Goal: Task Accomplishment & Management: Manage account settings

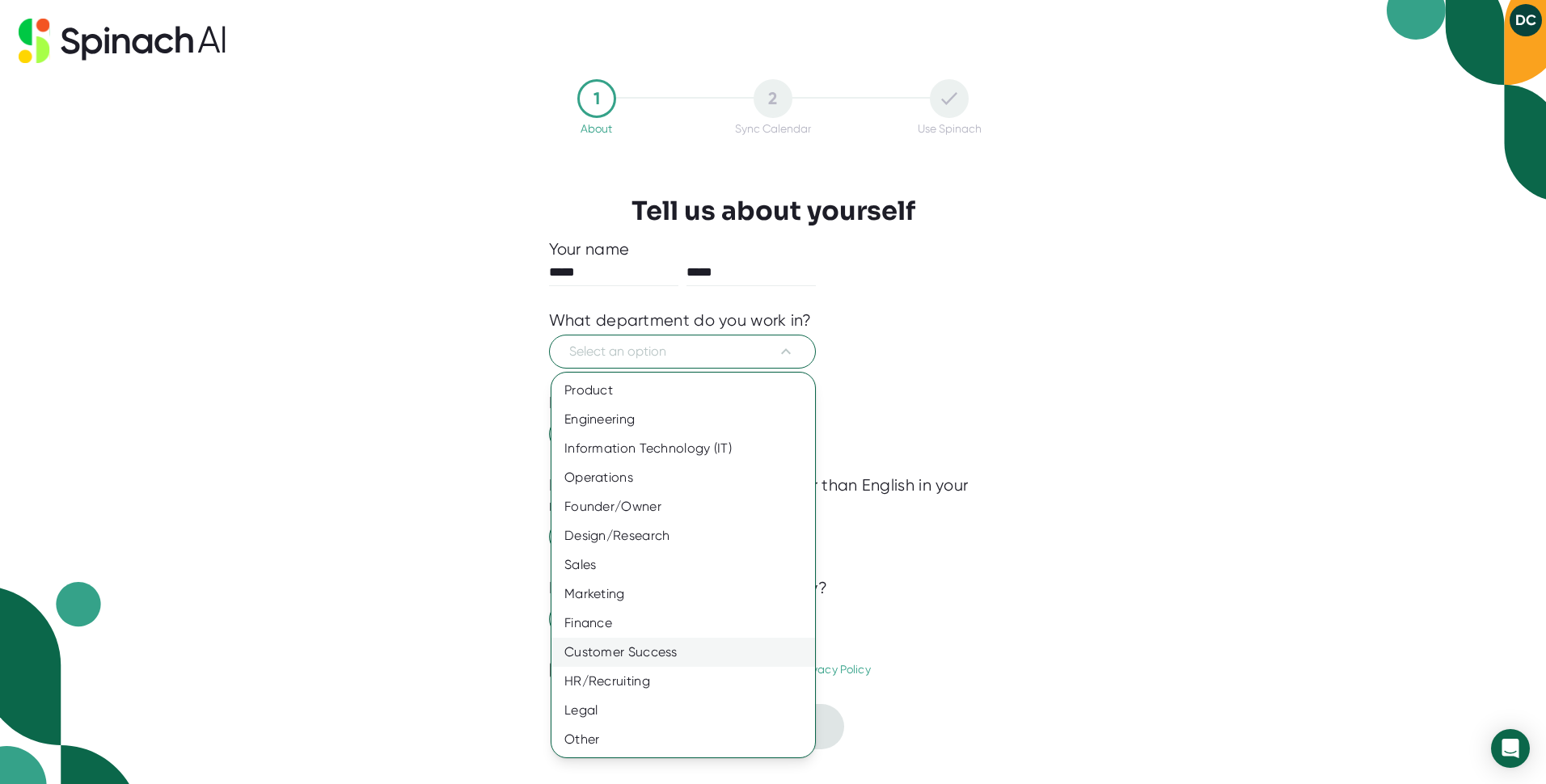
click at [703, 649] on div "Customer Success" at bounding box center [683, 653] width 263 height 29
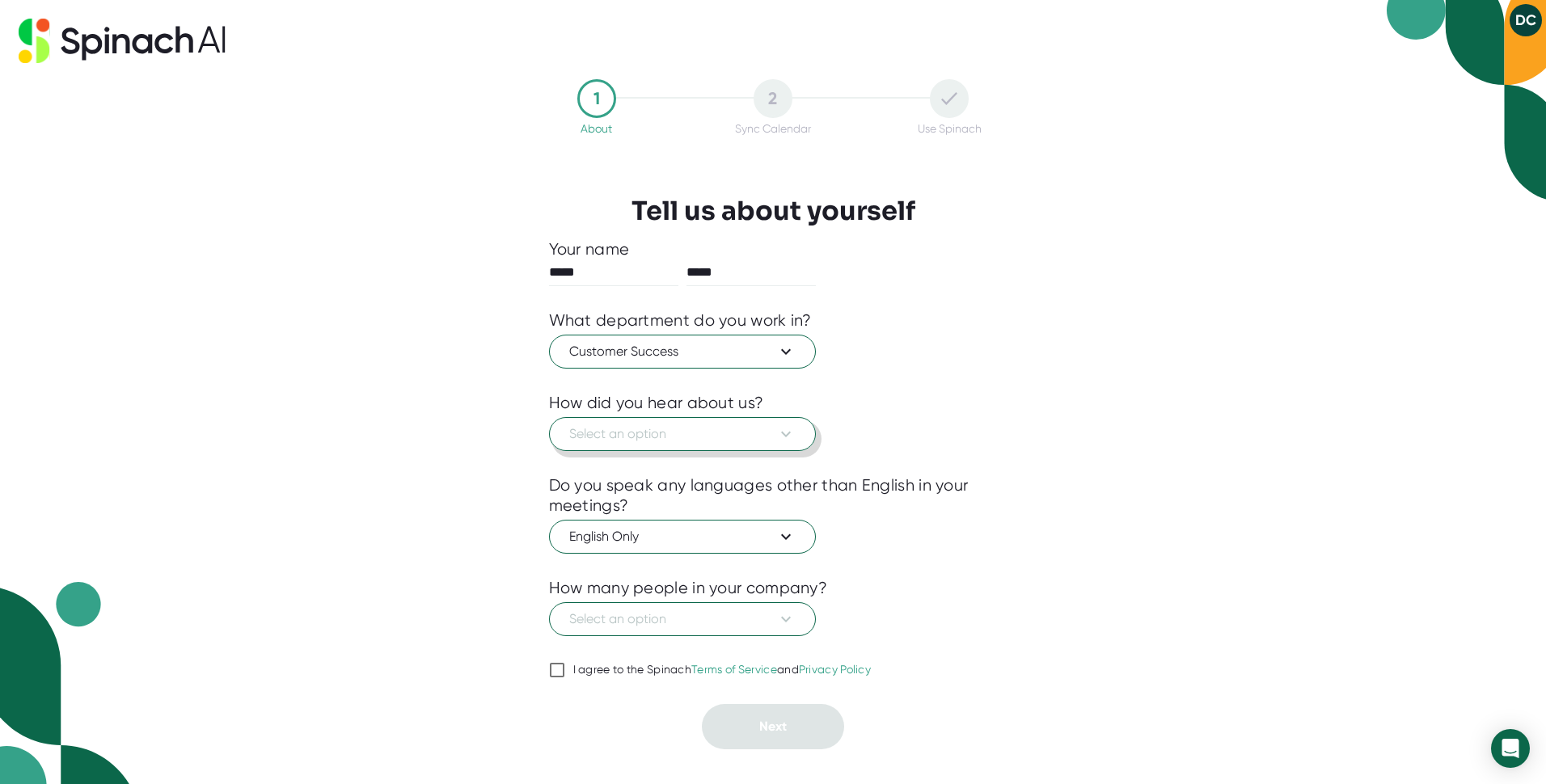
click at [704, 438] on span "Select an option" at bounding box center [683, 434] width 226 height 20
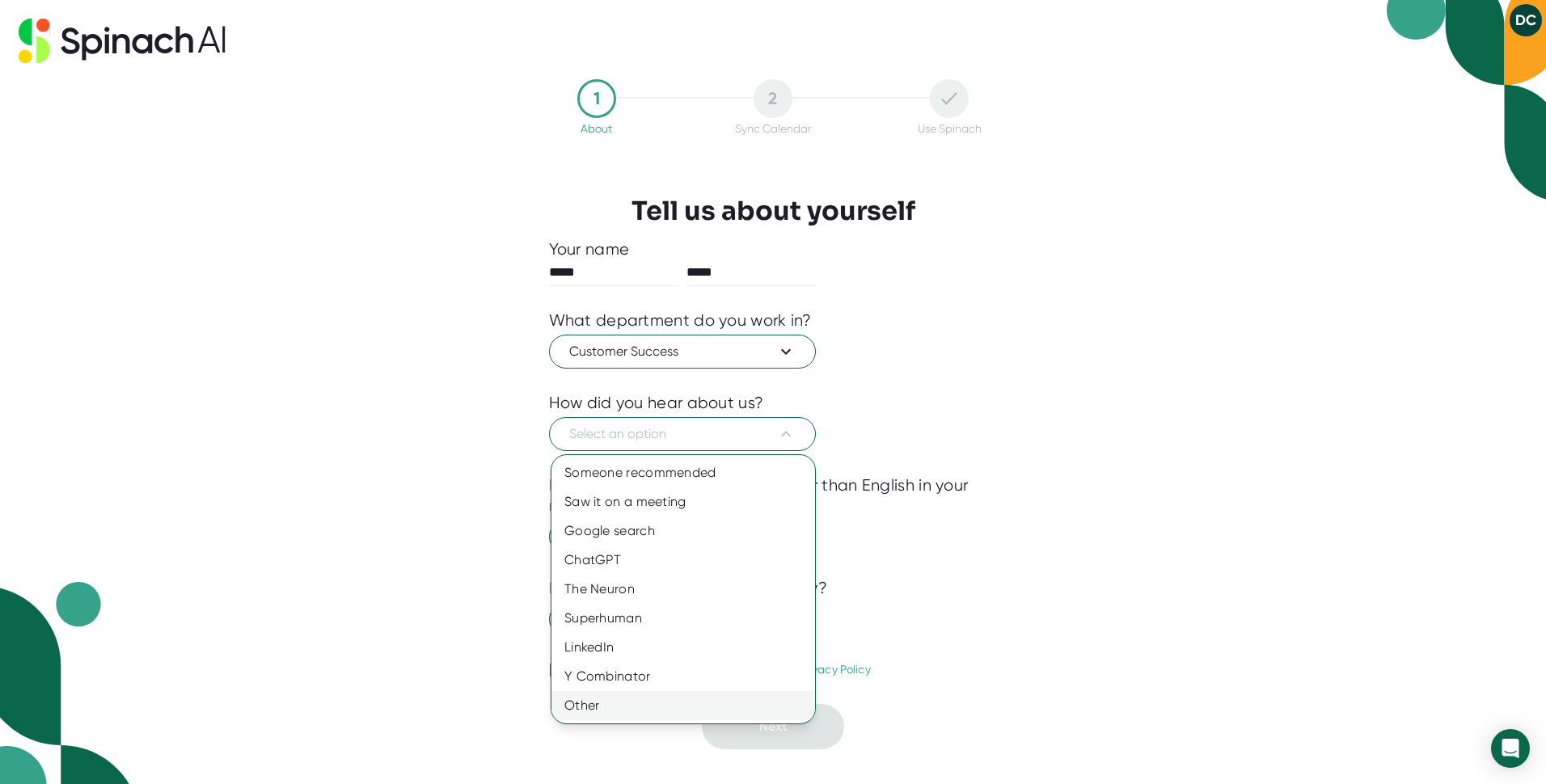
click at [585, 698] on div "Other" at bounding box center [683, 706] width 263 height 29
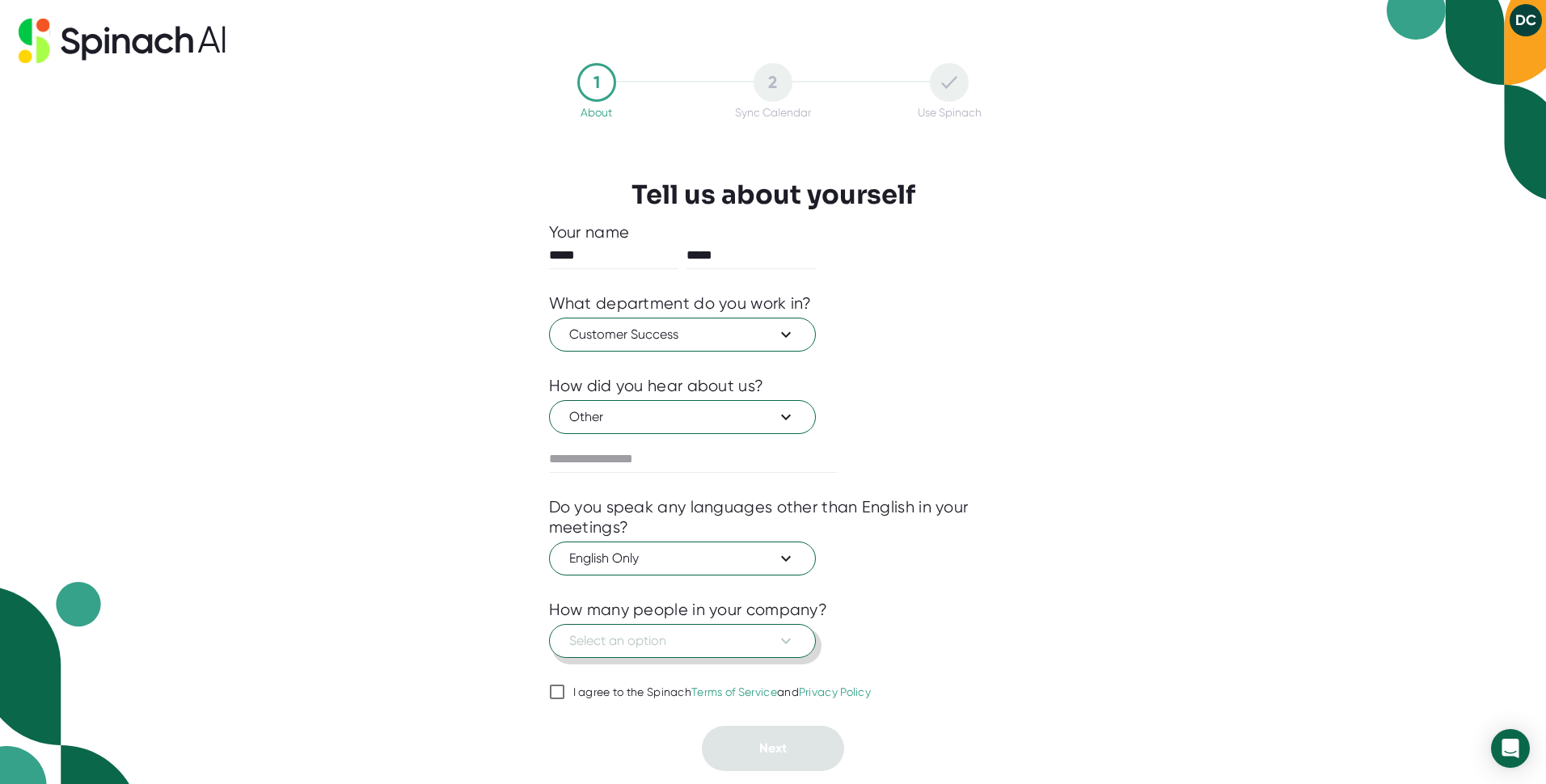
click at [756, 641] on span "Select an option" at bounding box center [683, 641] width 226 height 20
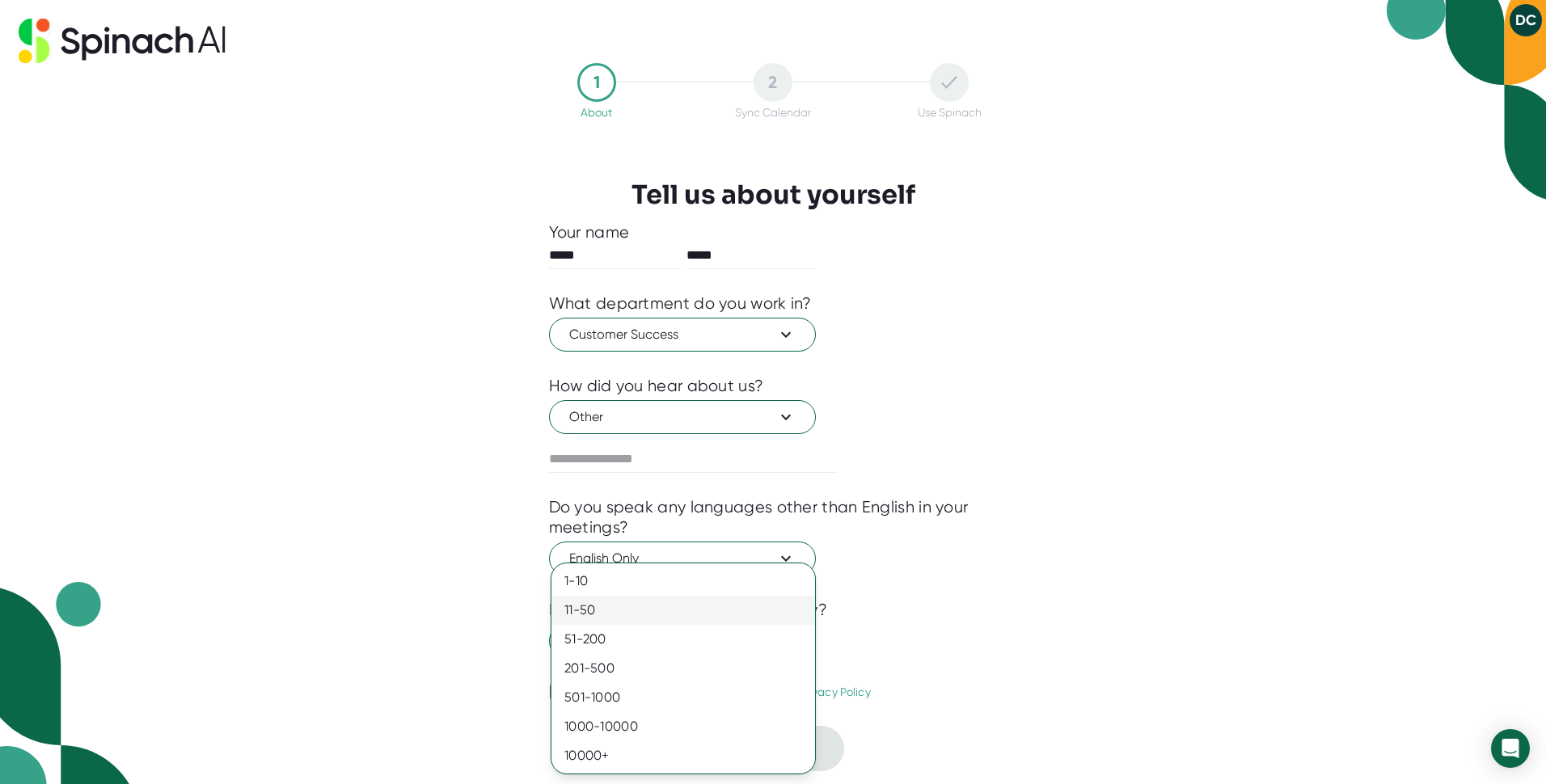
click at [694, 606] on div "11-50" at bounding box center [683, 611] width 263 height 29
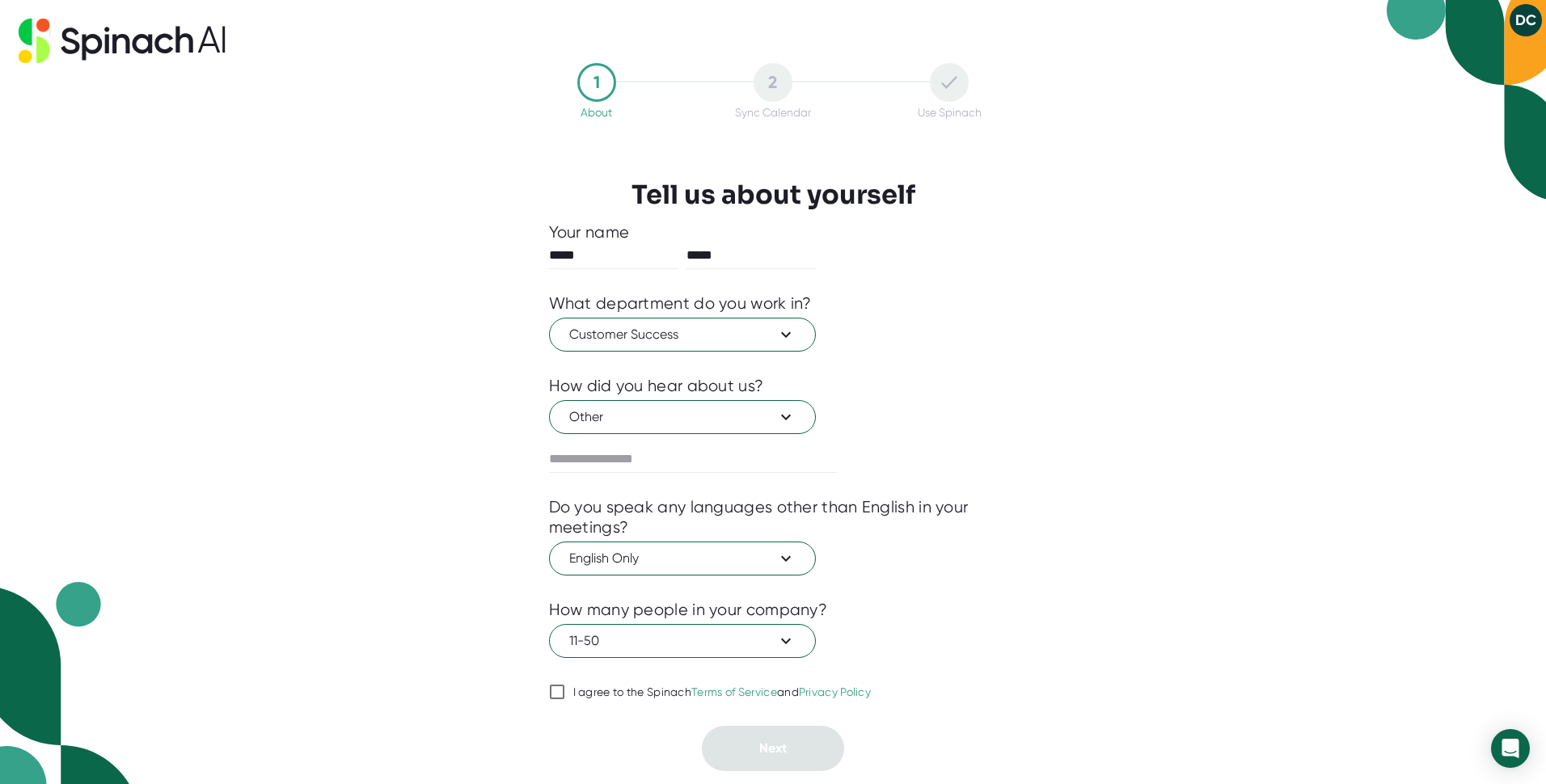
click at [558, 689] on input "I agree to the Spinach Terms of Service and Privacy Policy" at bounding box center [557, 692] width 16 height 20
checkbox input "true"
click at [769, 738] on button "Next" at bounding box center [773, 749] width 142 height 45
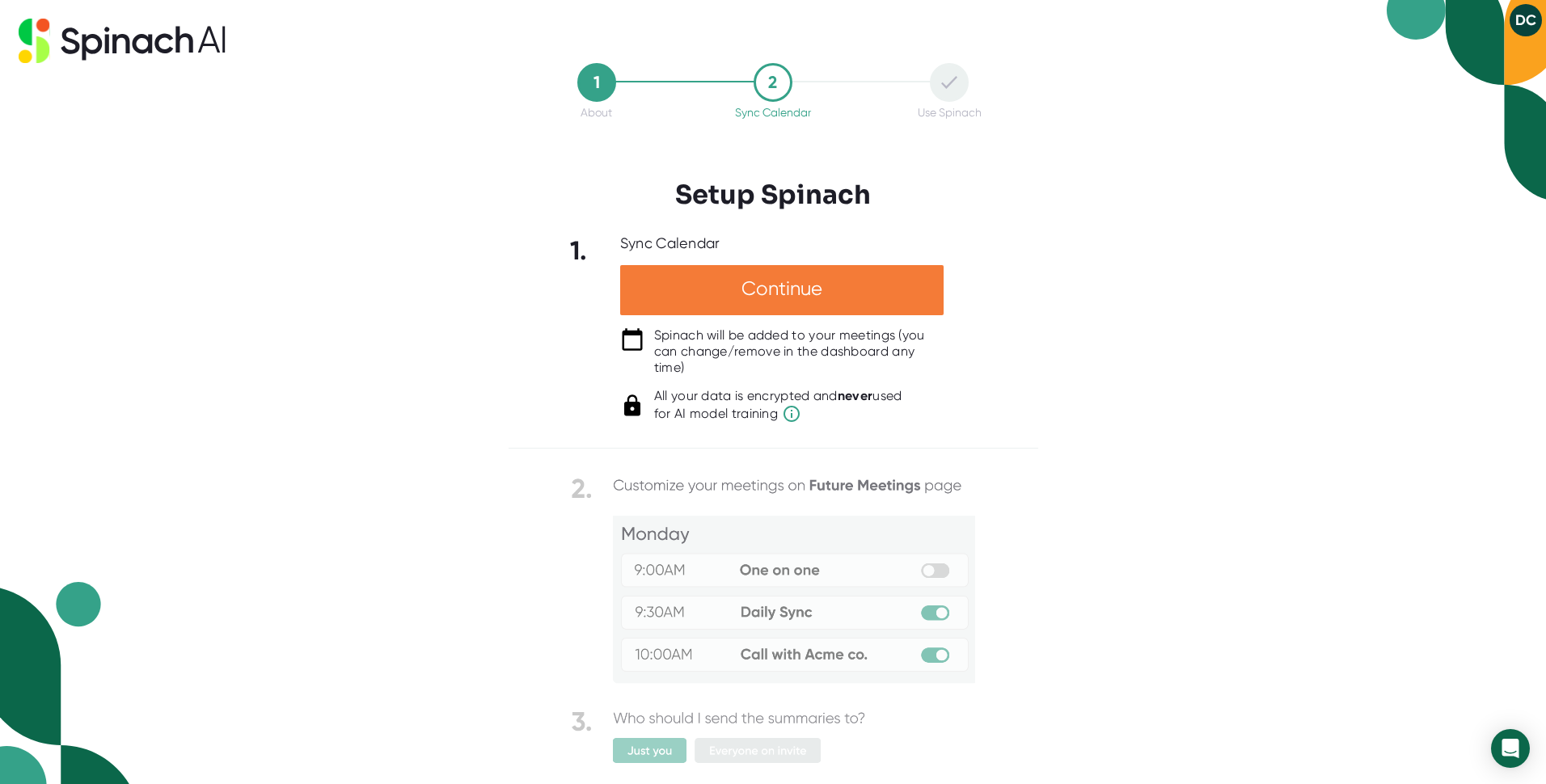
click at [722, 289] on div "Continue" at bounding box center [782, 290] width 323 height 50
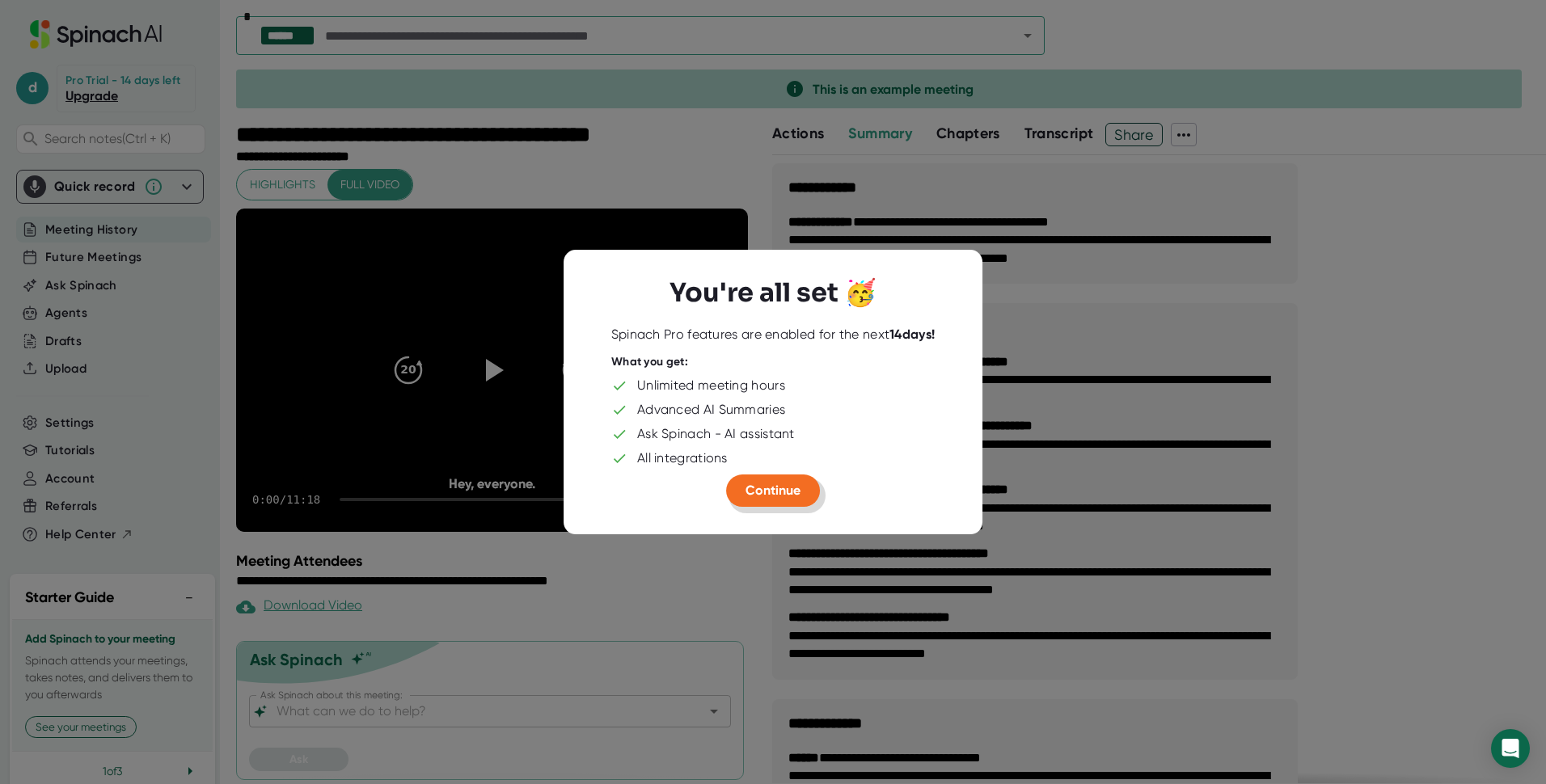
click at [788, 500] on button "Continue" at bounding box center [773, 491] width 94 height 33
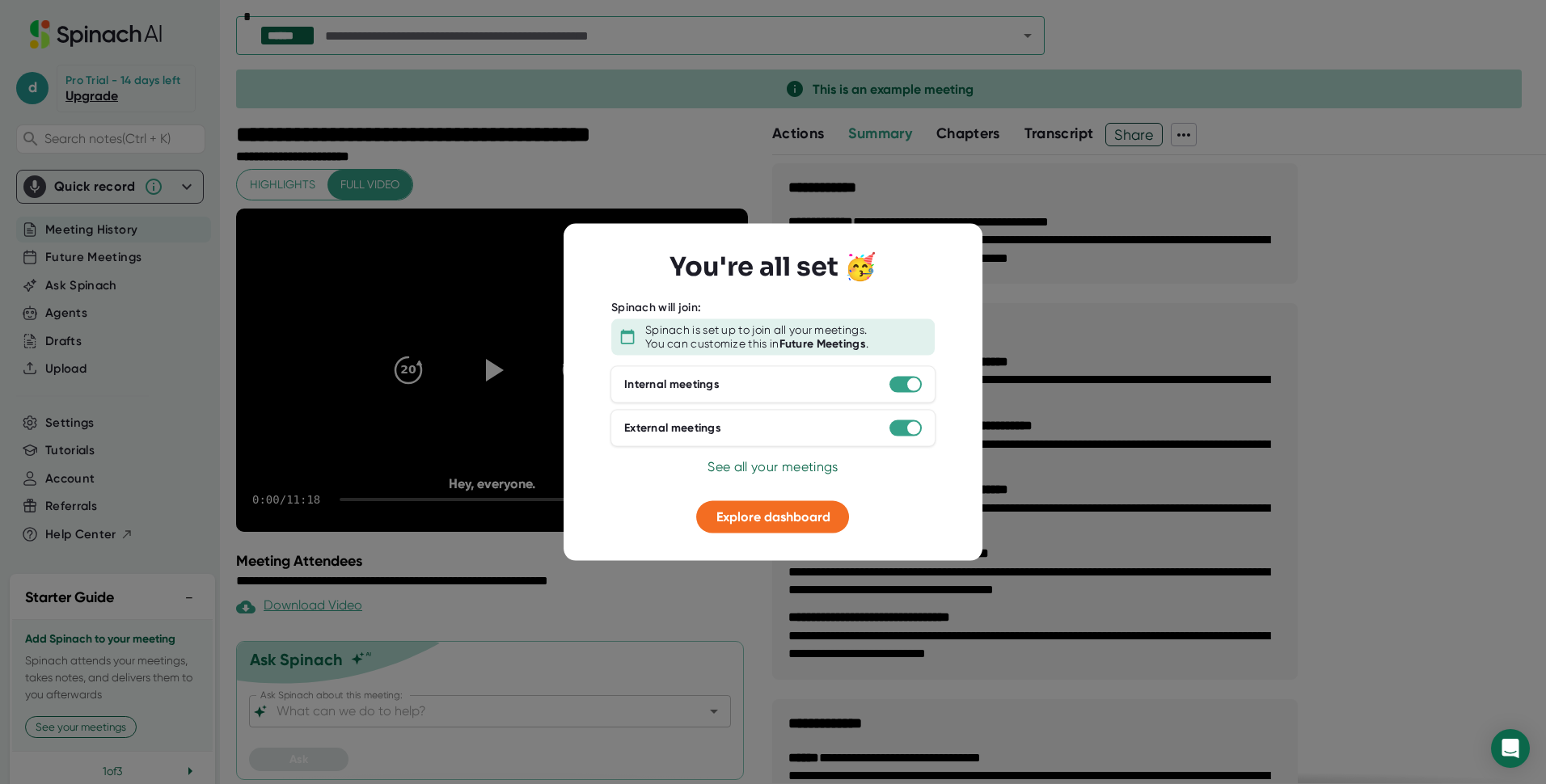
click at [771, 472] on span "See all your meetings" at bounding box center [773, 466] width 130 height 15
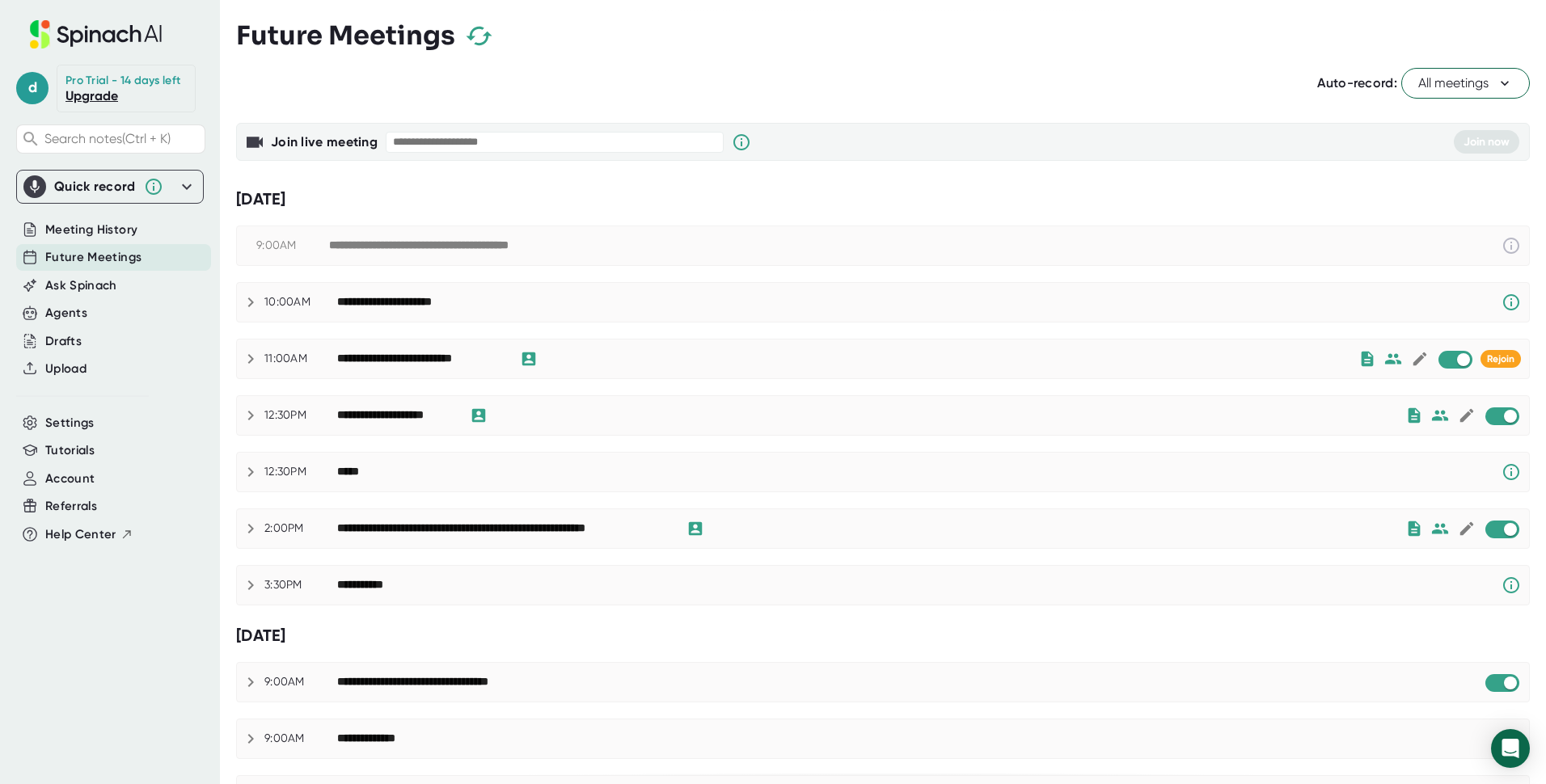
click at [534, 305] on div "**********" at bounding box center [919, 302] width 1164 height 20
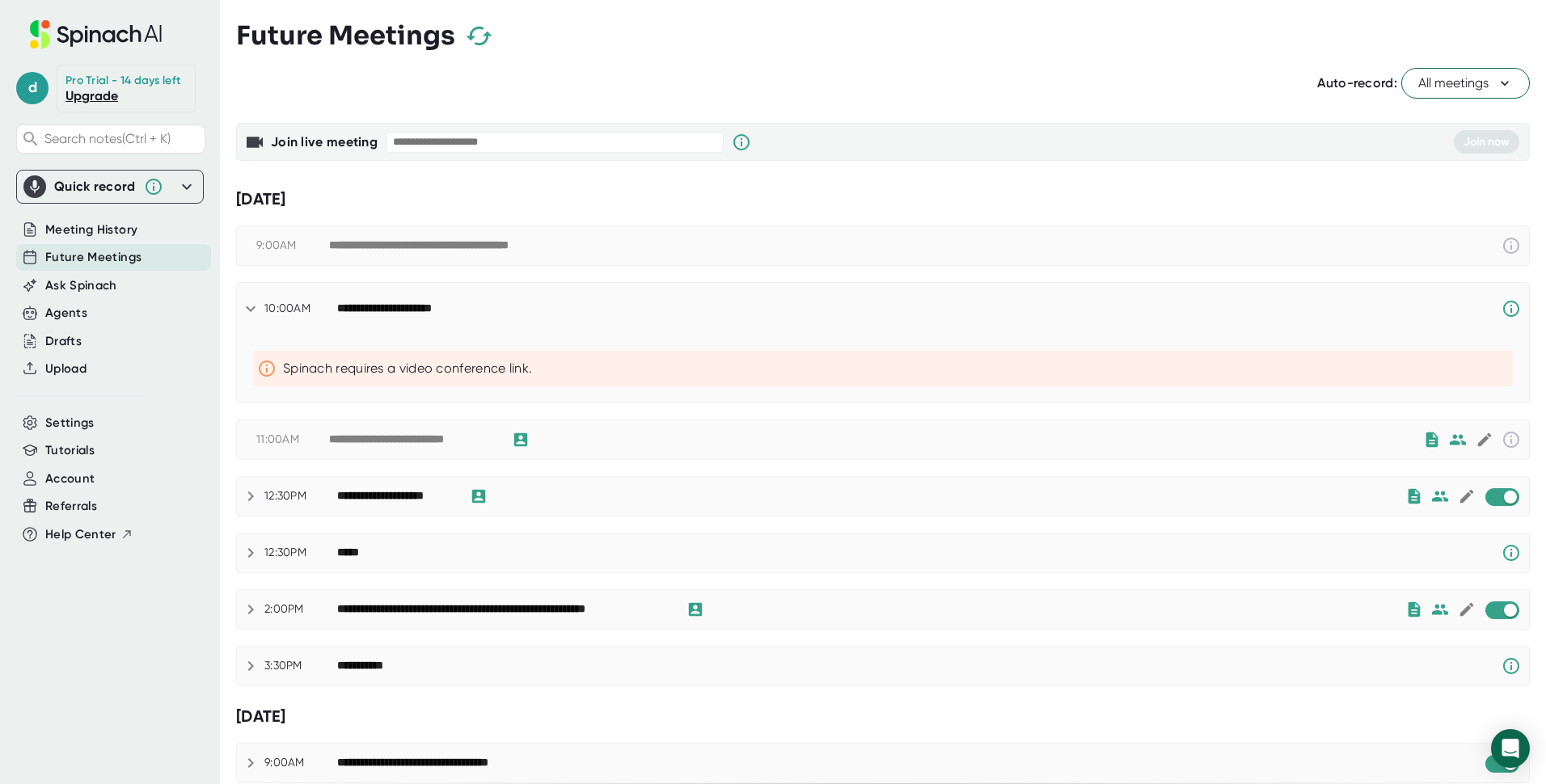
click at [525, 427] on div "**********" at bounding box center [883, 439] width 1292 height 39
click at [454, 438] on div "**********" at bounding box center [413, 439] width 166 height 15
click at [646, 430] on div "**********" at bounding box center [883, 439] width 1292 height 39
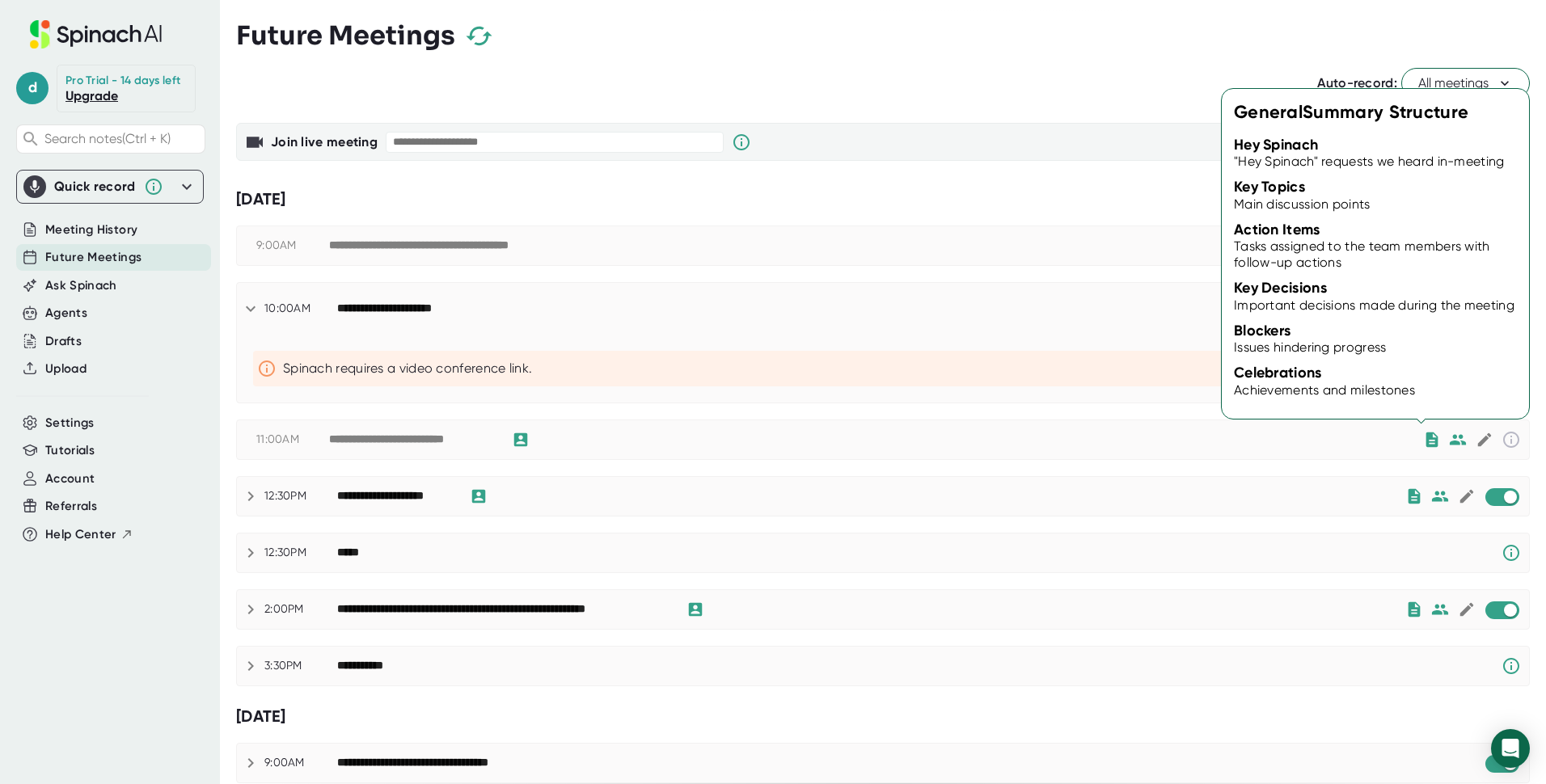
click at [1427, 443] on icon at bounding box center [1433, 439] width 12 height 15
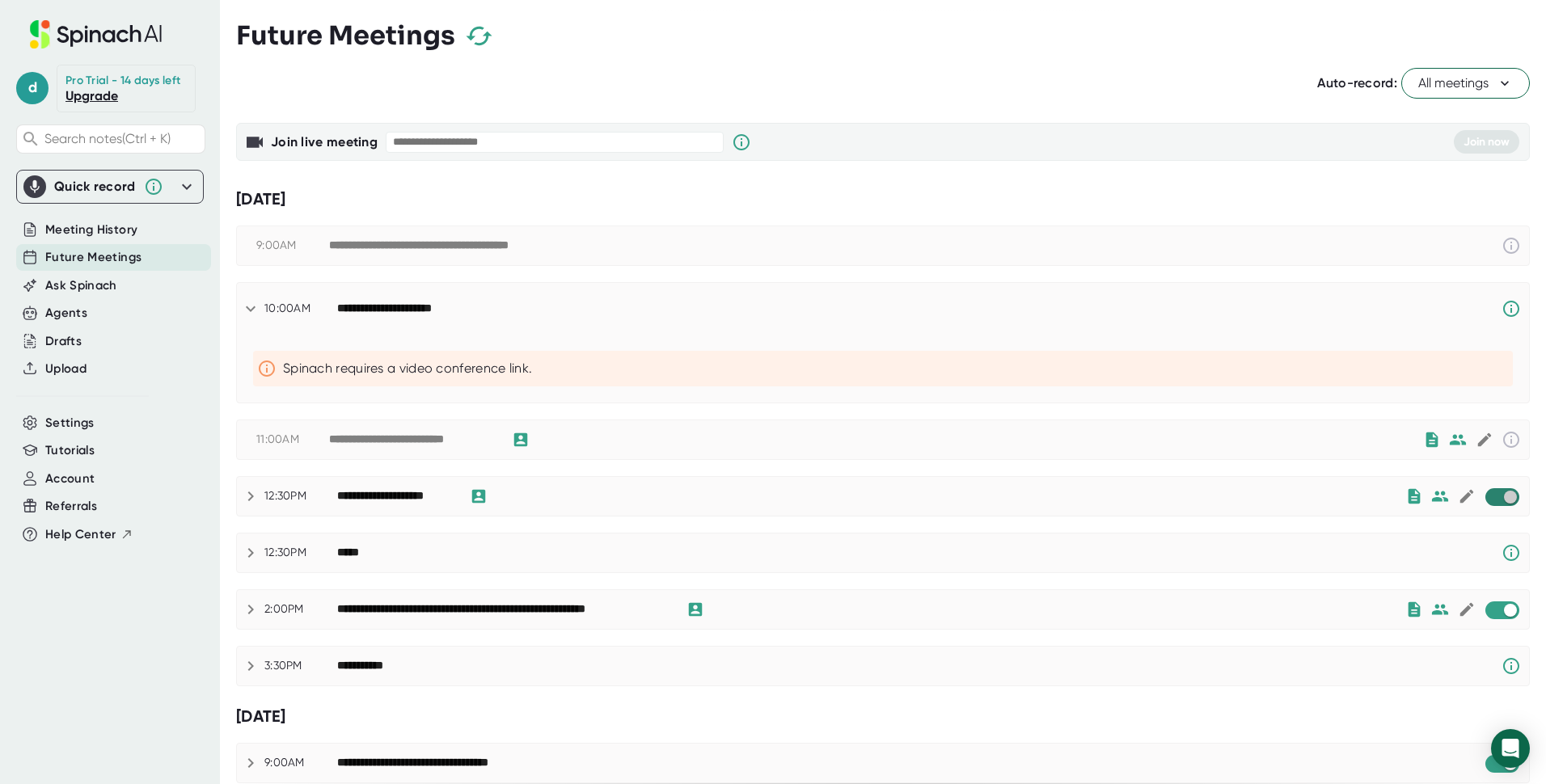
click at [1488, 496] on input "checkbox" at bounding box center [1511, 497] width 46 height 15
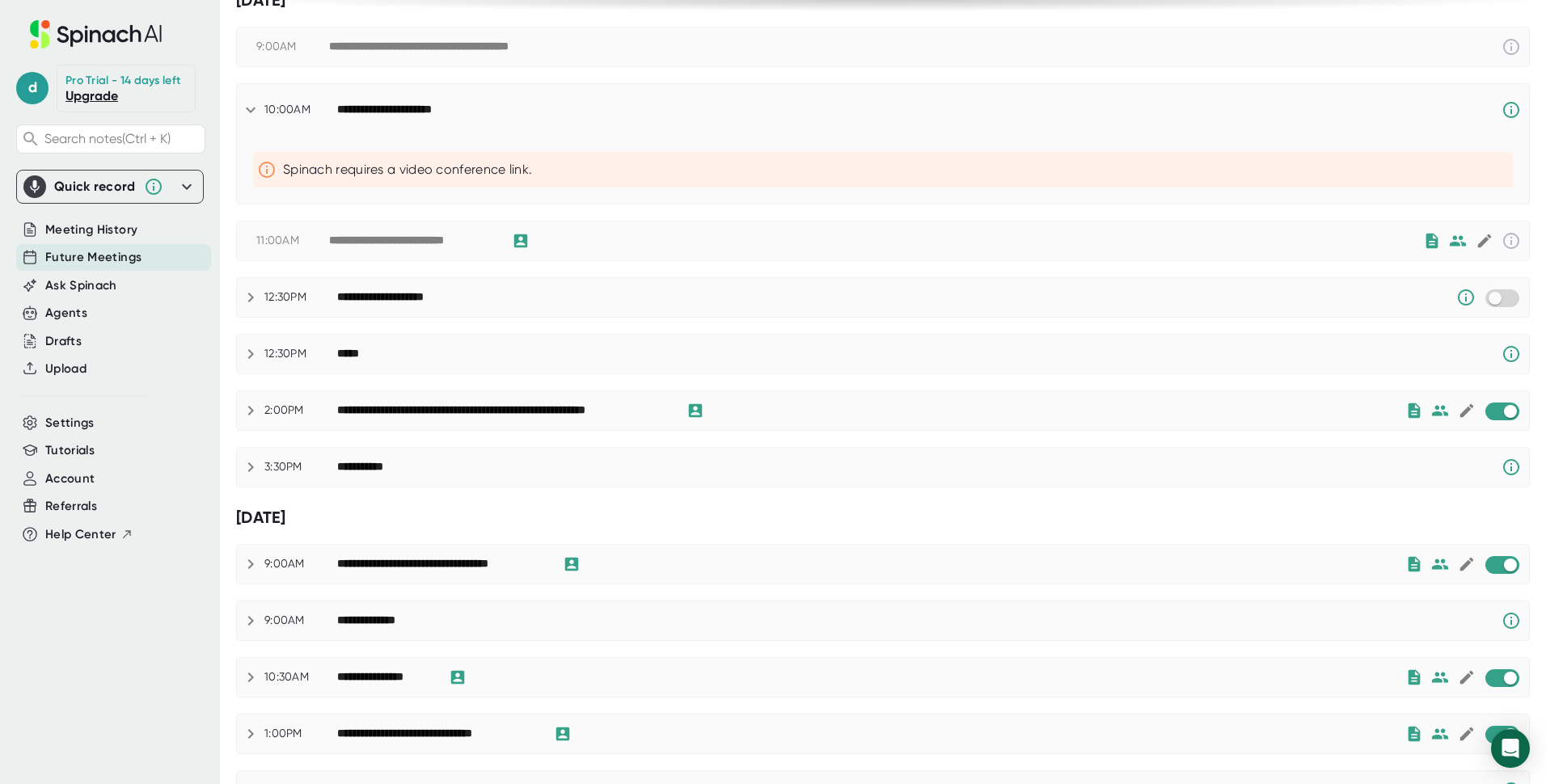
scroll to position [162, 0]
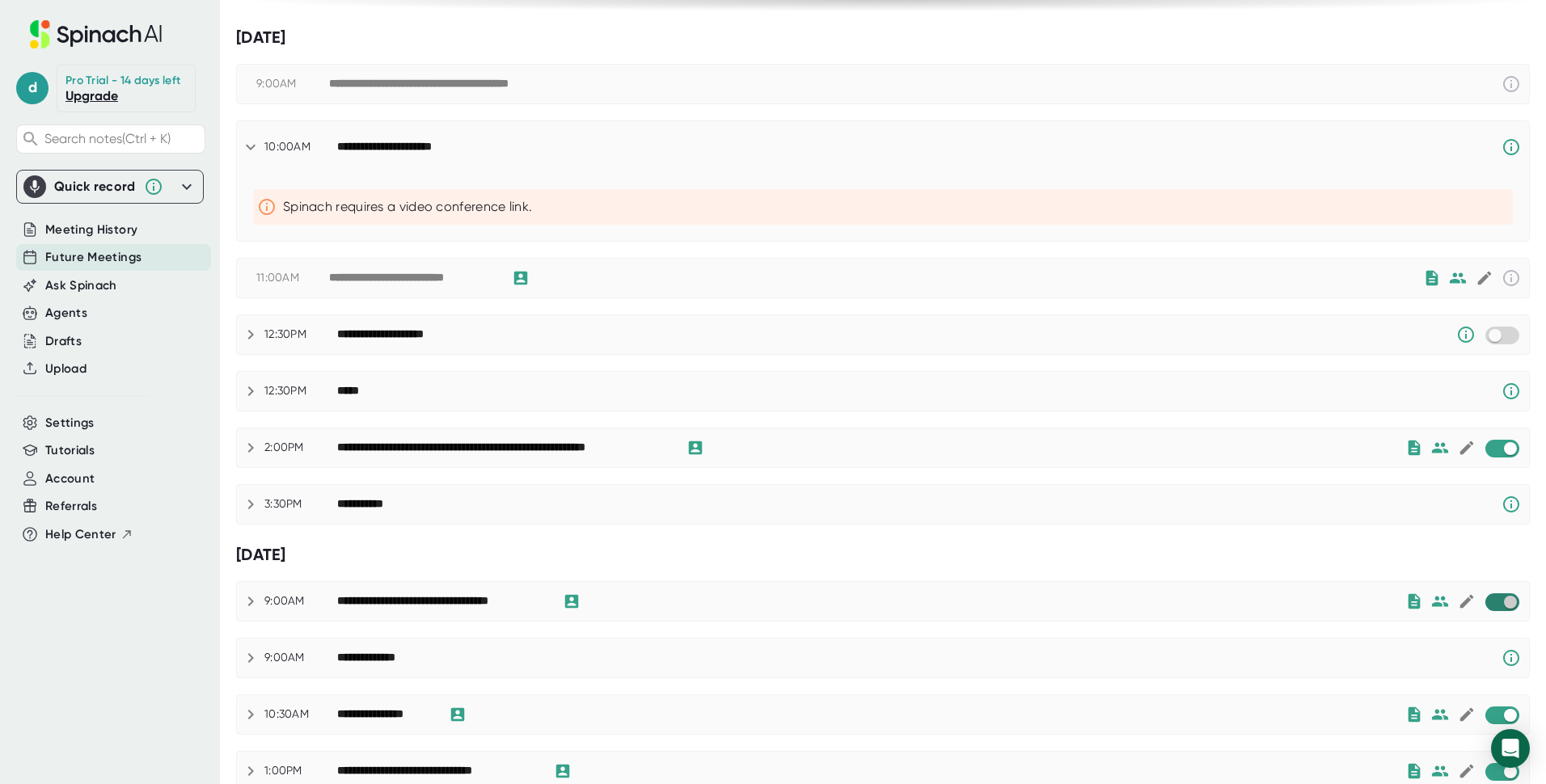
click at [1488, 608] on input "checkbox" at bounding box center [1511, 602] width 46 height 15
checkbox input "true"
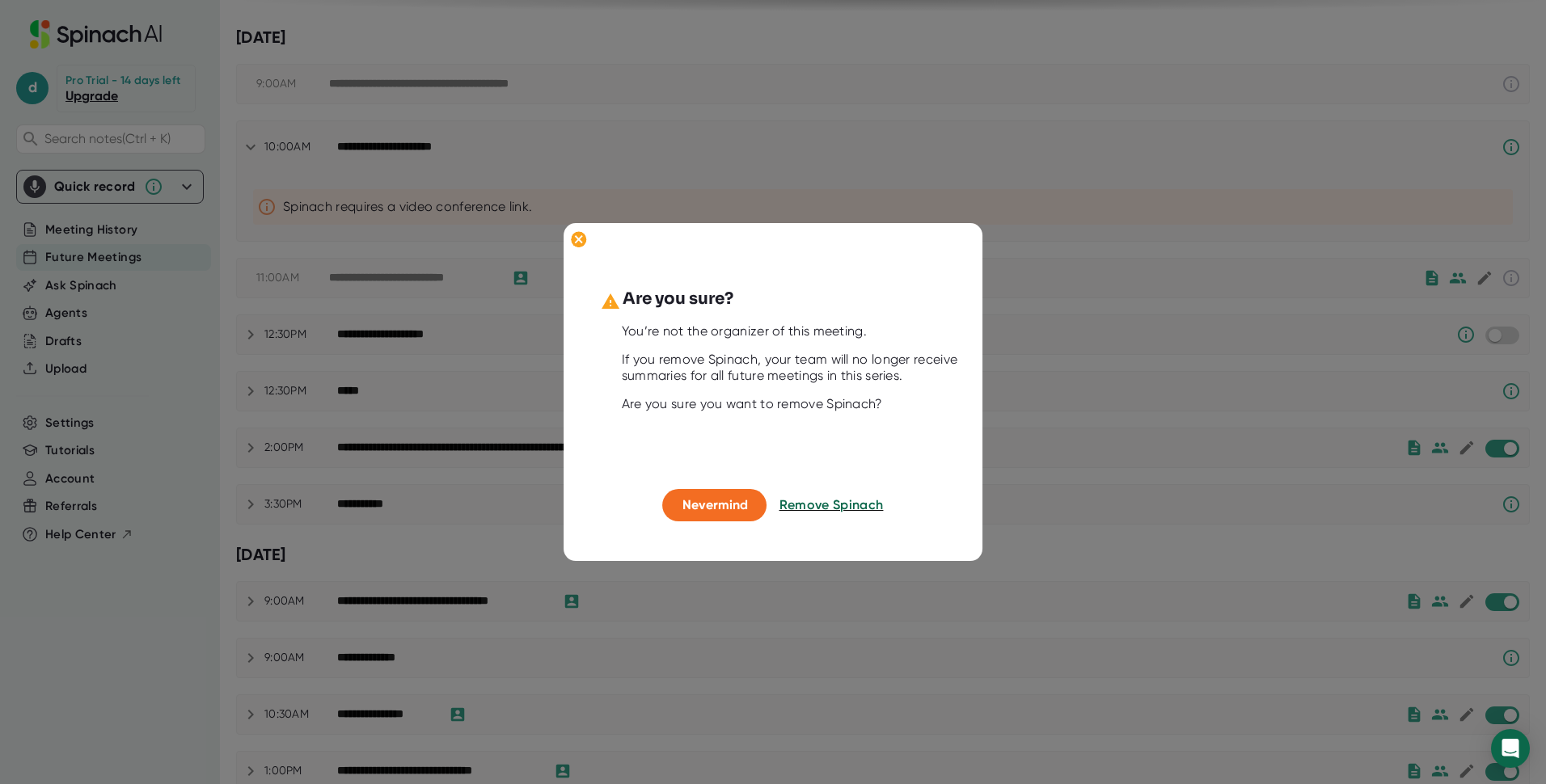
click at [828, 502] on span "Remove Spinach" at bounding box center [832, 505] width 105 height 15
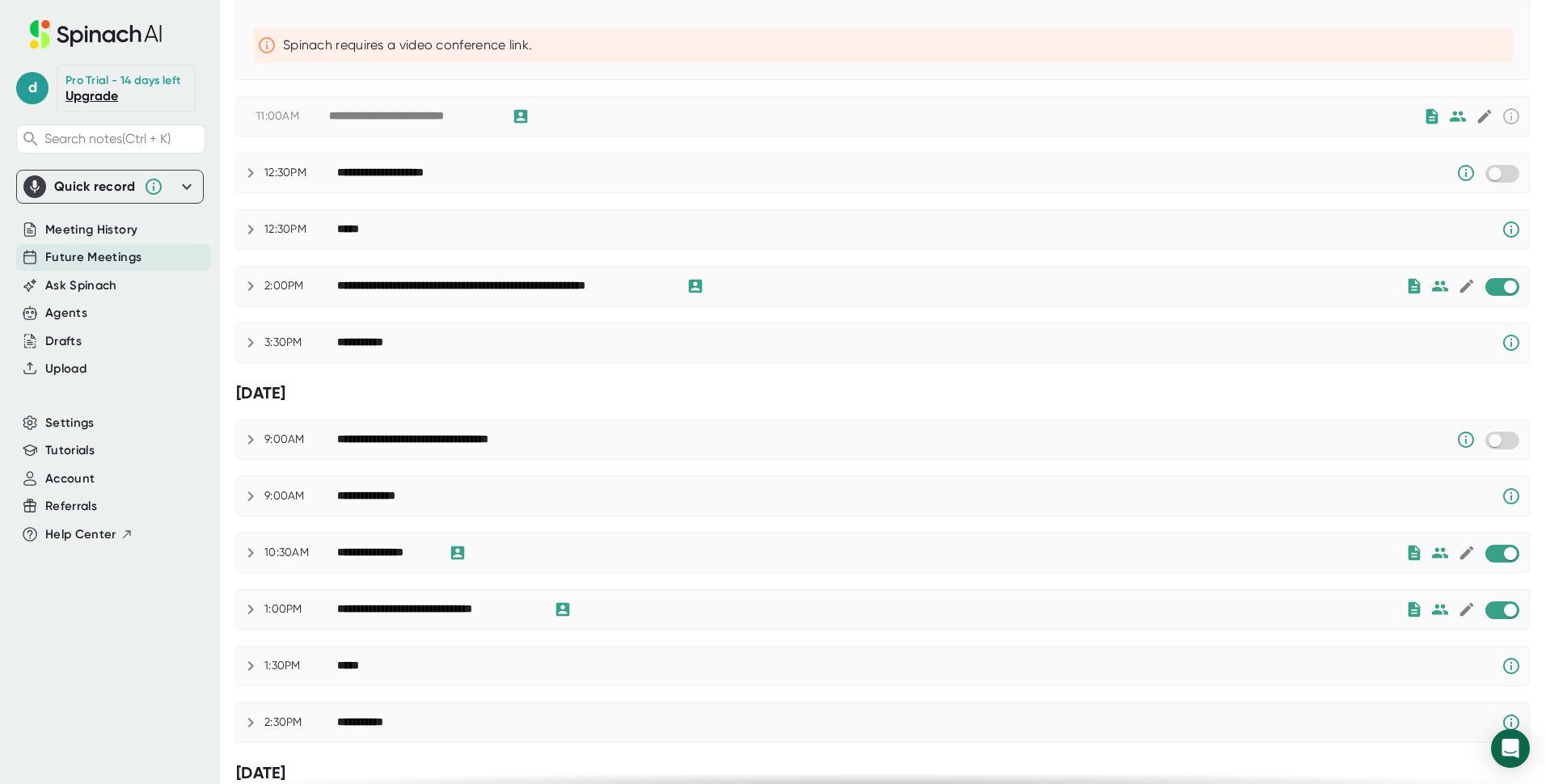
scroll to position [404, 0]
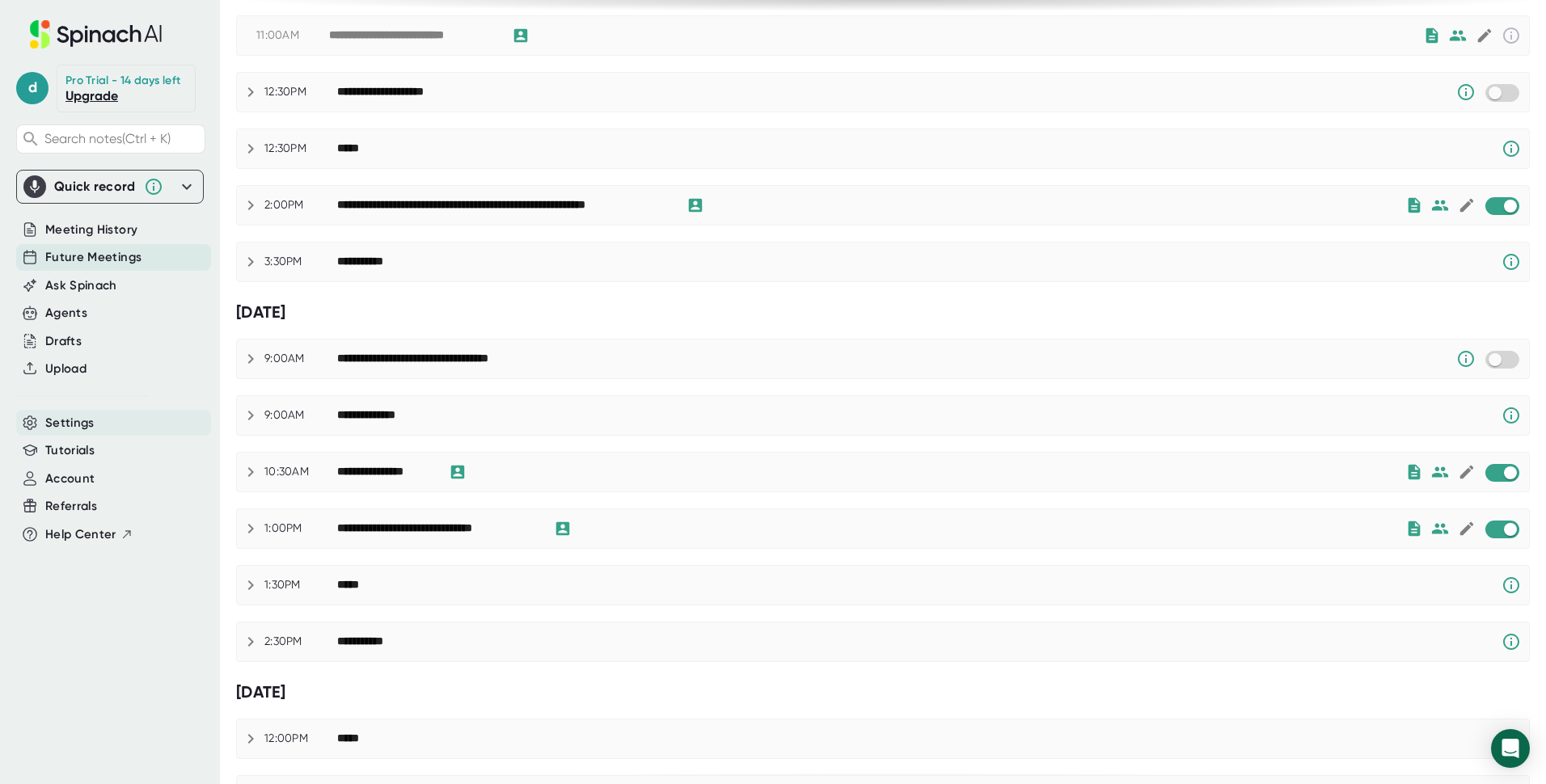
click at [50, 425] on span "Settings" at bounding box center [70, 424] width 50 height 19
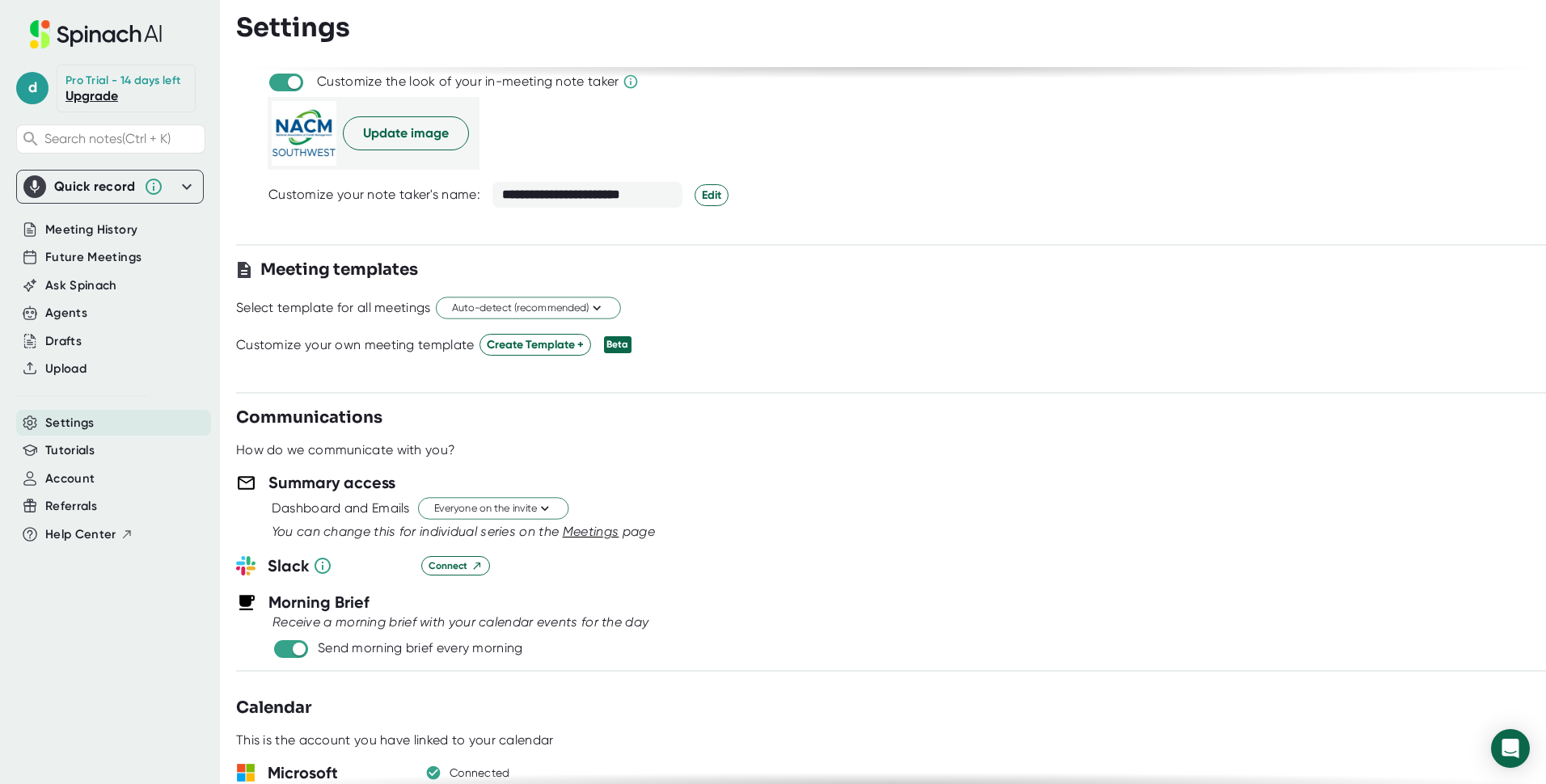
scroll to position [323, 0]
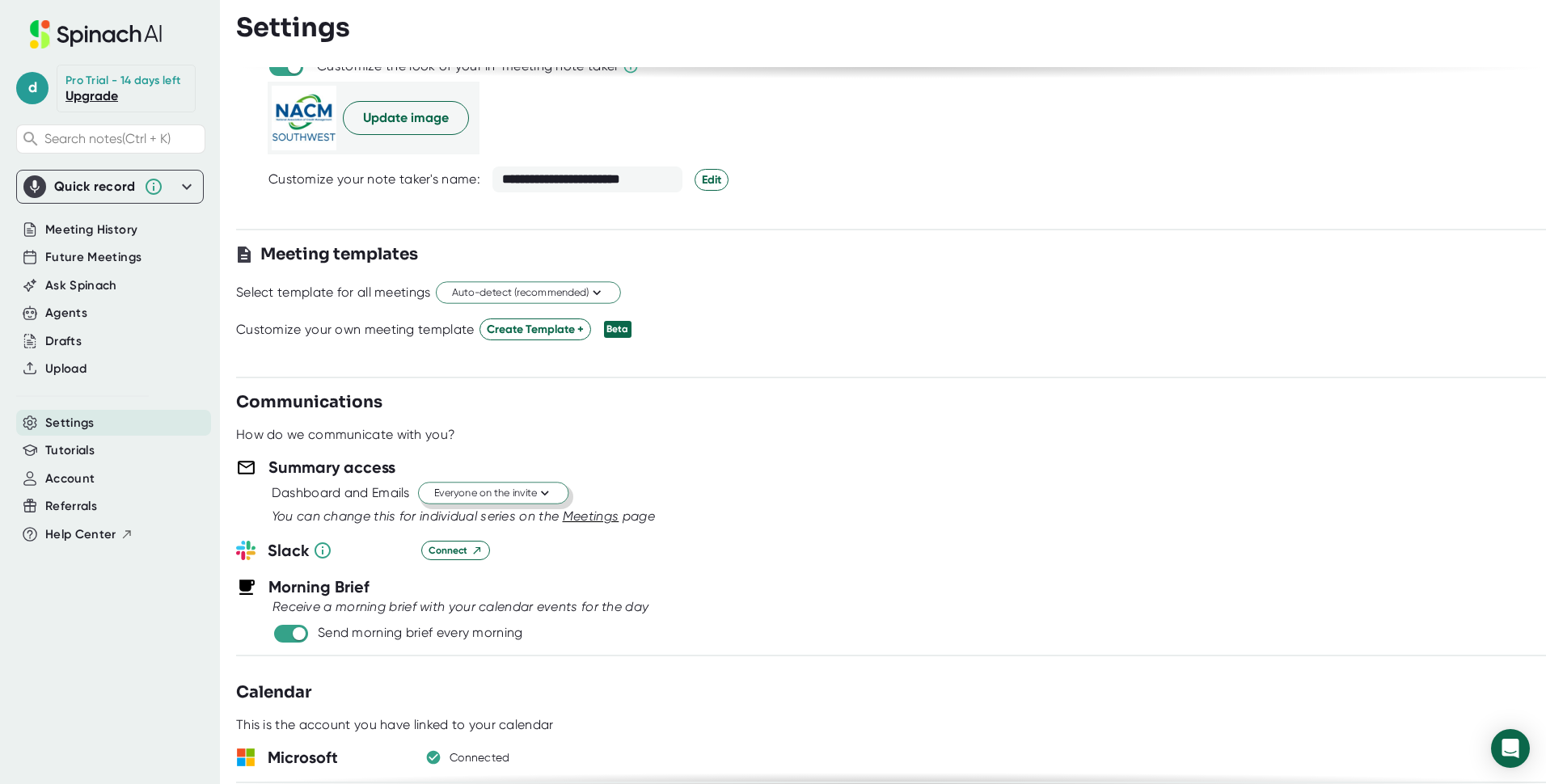
click at [456, 490] on span "Everyone on the invite" at bounding box center [493, 494] width 118 height 15
click at [440, 564] on div "Just the Spinach Host" at bounding box center [476, 556] width 186 height 29
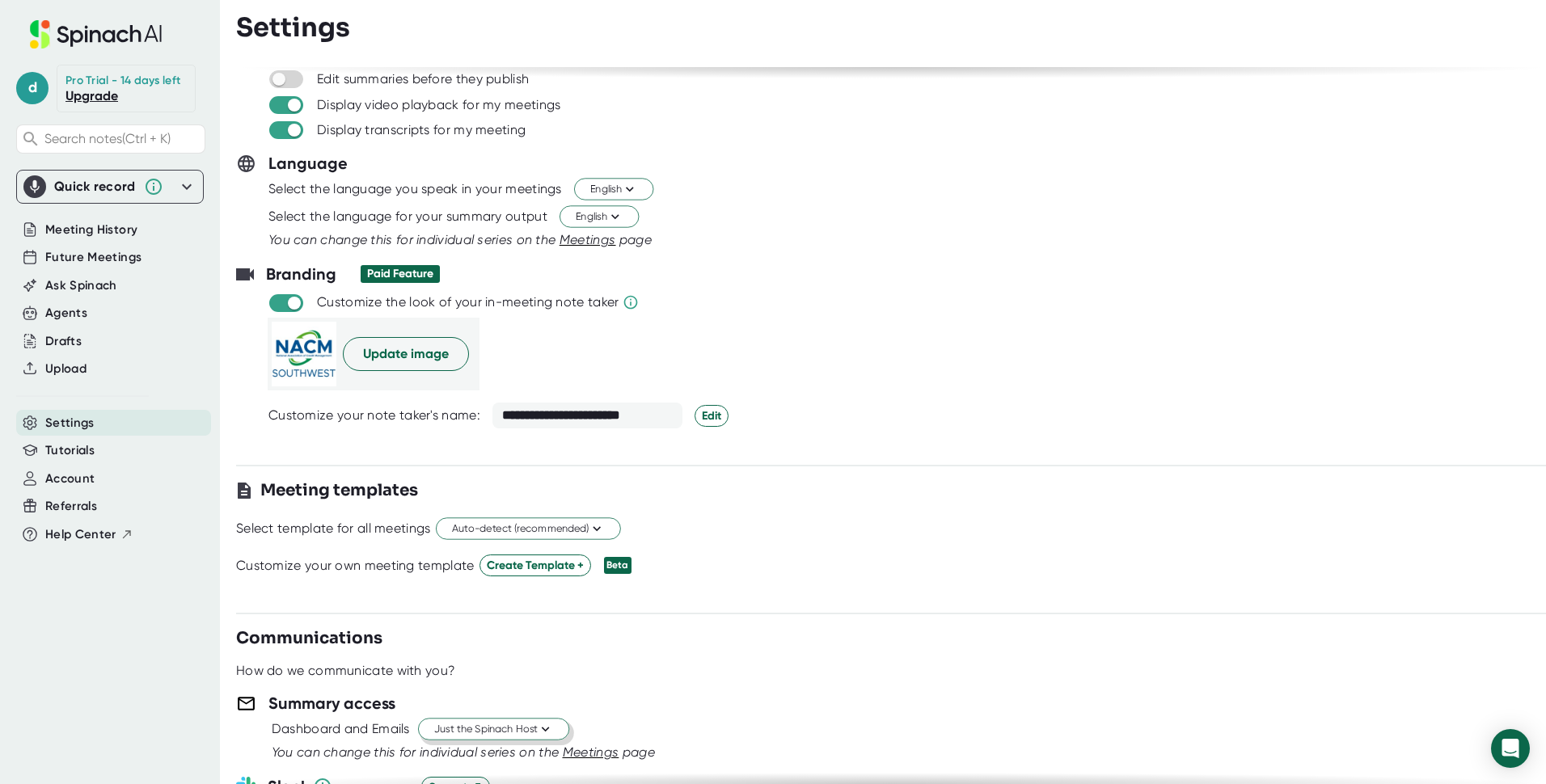
scroll to position [0, 0]
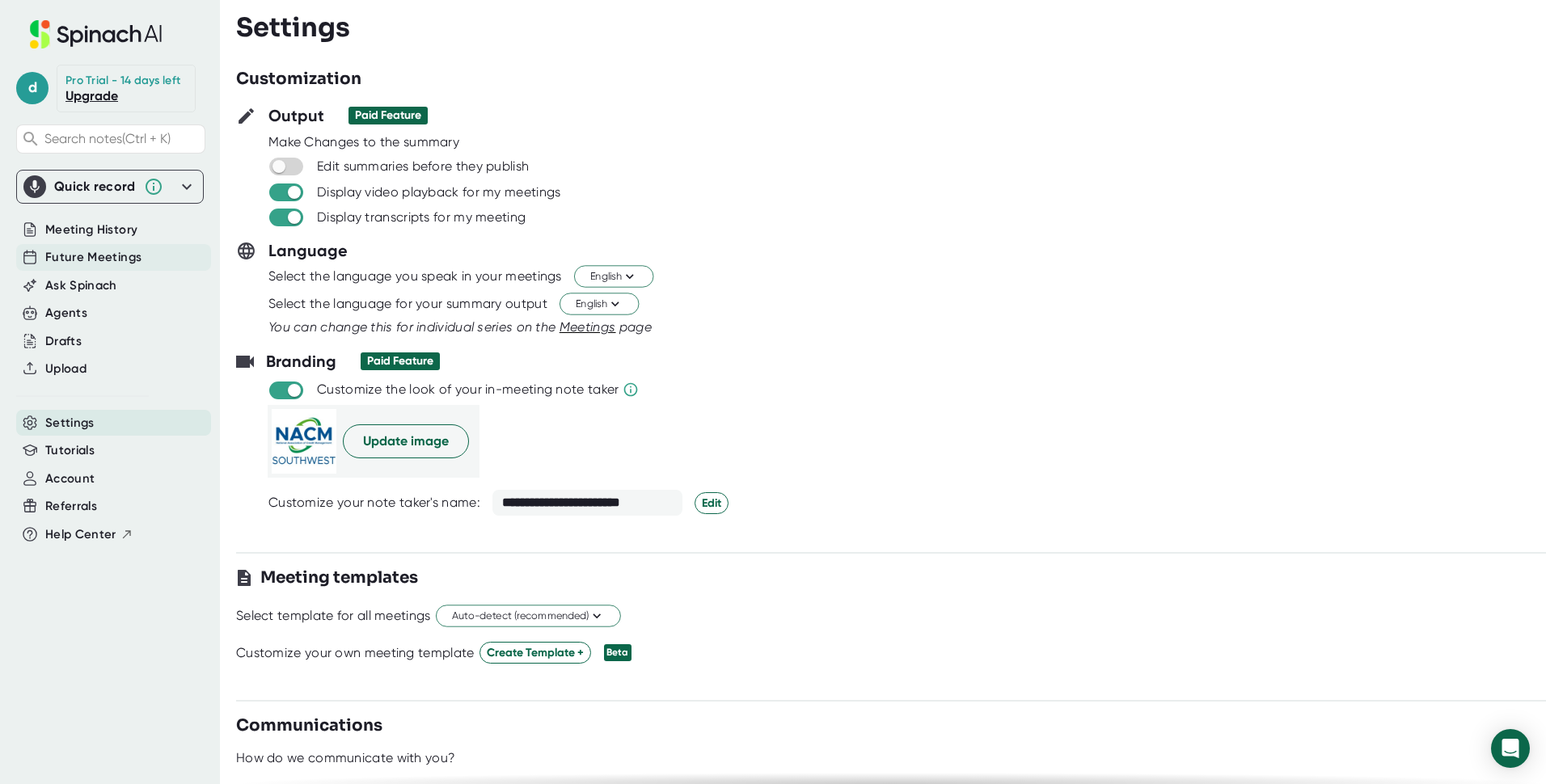
click at [80, 250] on span "Future Meetings" at bounding box center [94, 257] width 96 height 19
